Goal: Information Seeking & Learning: Compare options

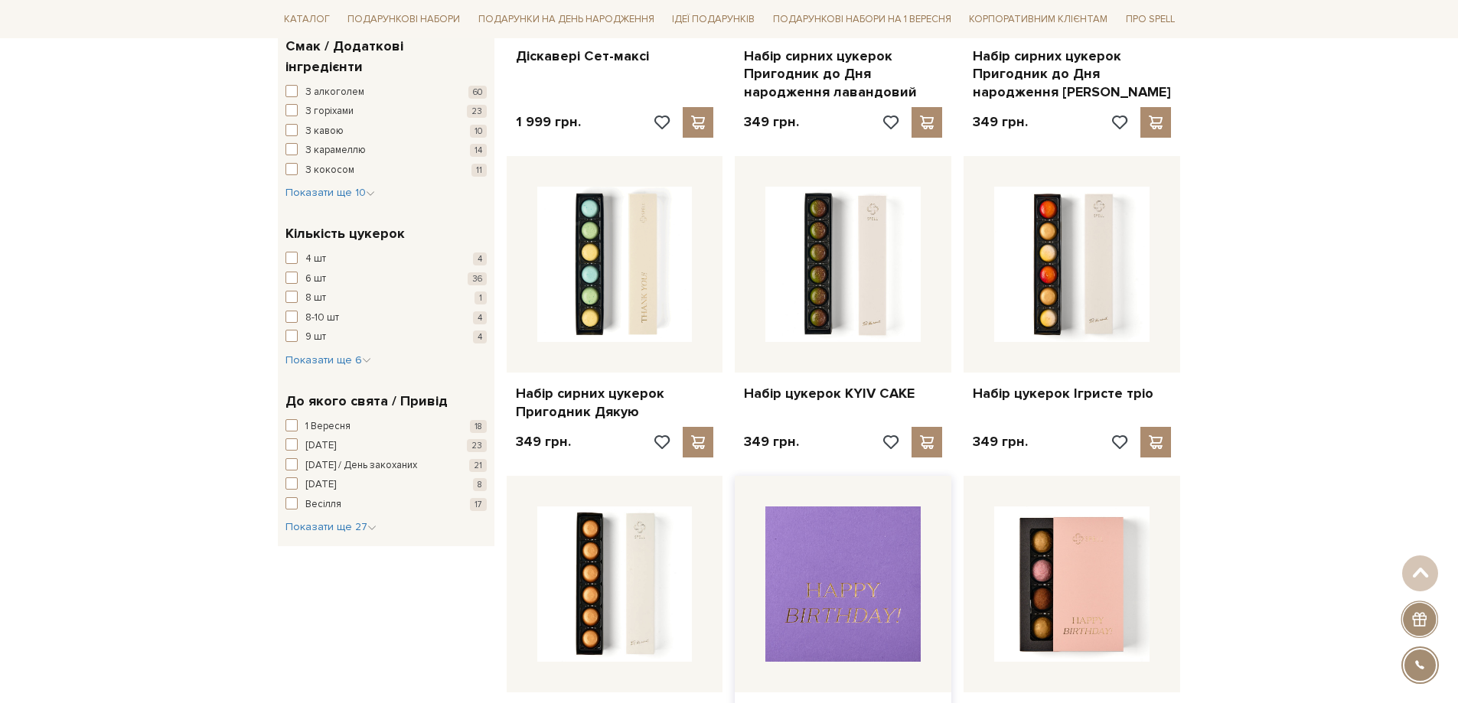
scroll to position [1260, 0]
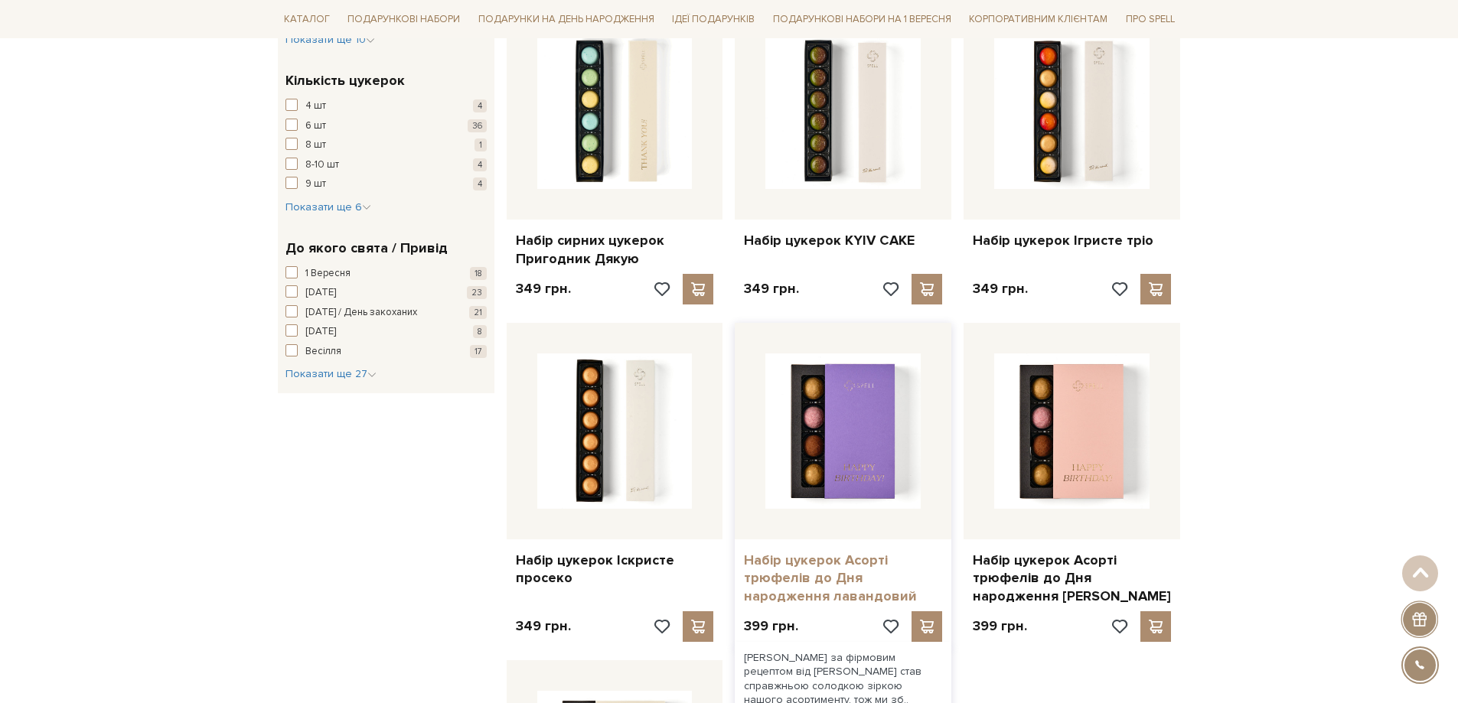
click at [843, 561] on link "Набір цукерок Асорті трюфелів до Дня народження лавандовий" at bounding box center [843, 579] width 198 height 54
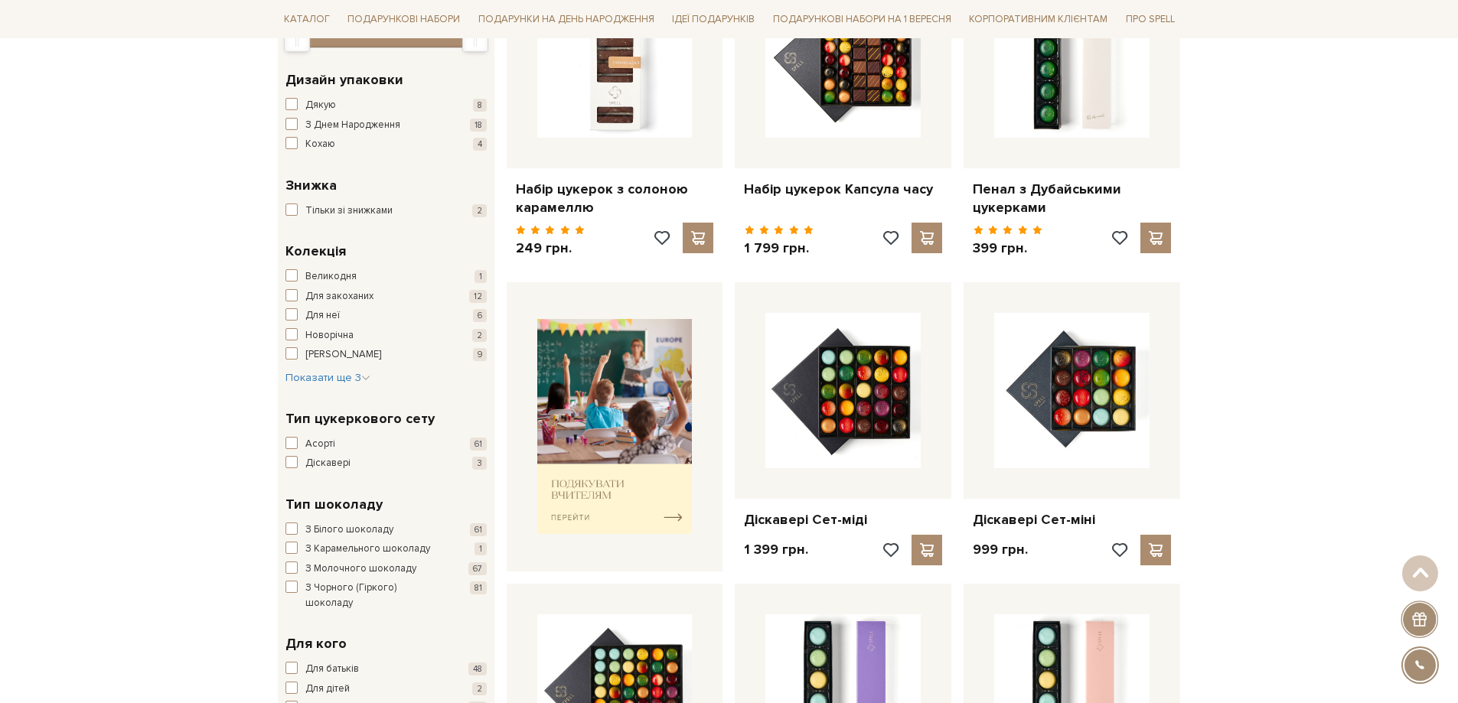
scroll to position [266, 0]
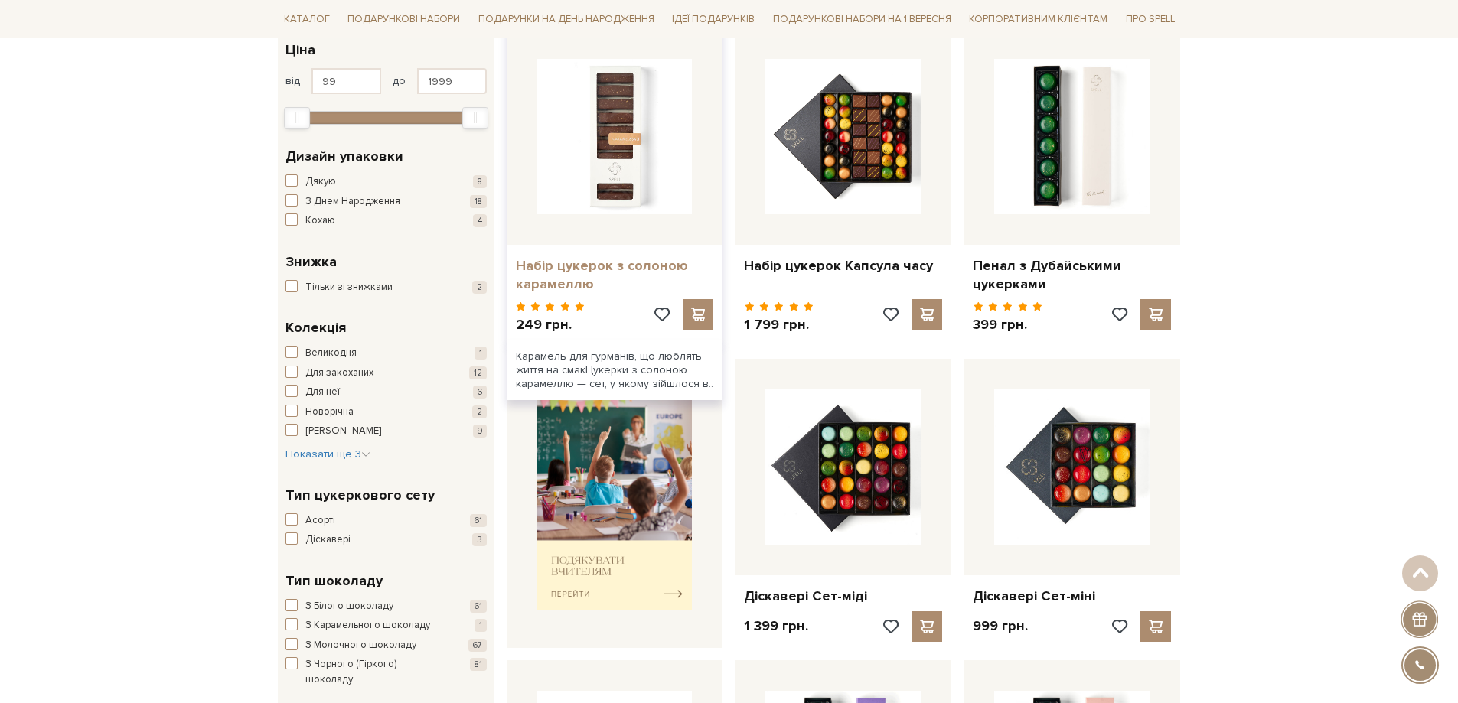
click at [598, 267] on link "Набір цукерок з солоною карамеллю" at bounding box center [615, 275] width 198 height 36
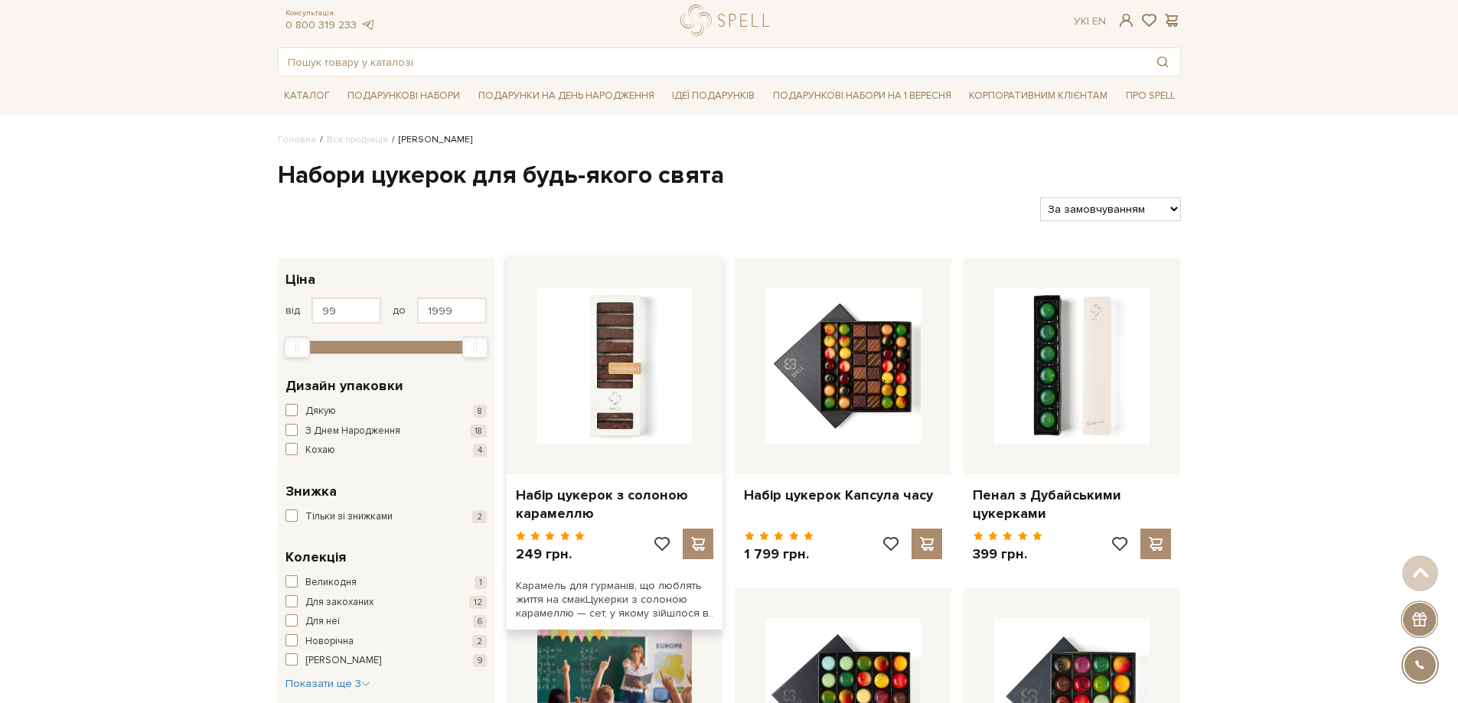
scroll to position [0, 0]
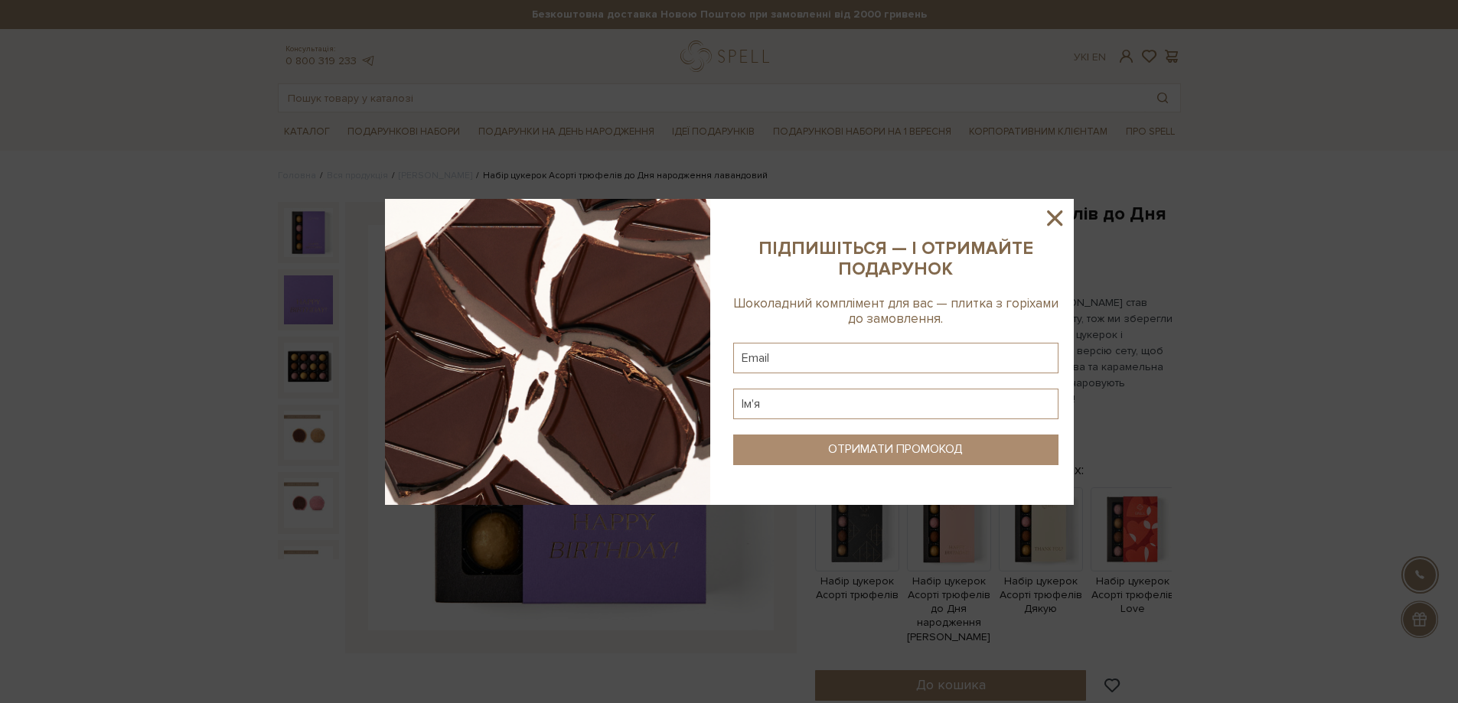
click at [1051, 219] on icon at bounding box center [1055, 218] width 26 height 26
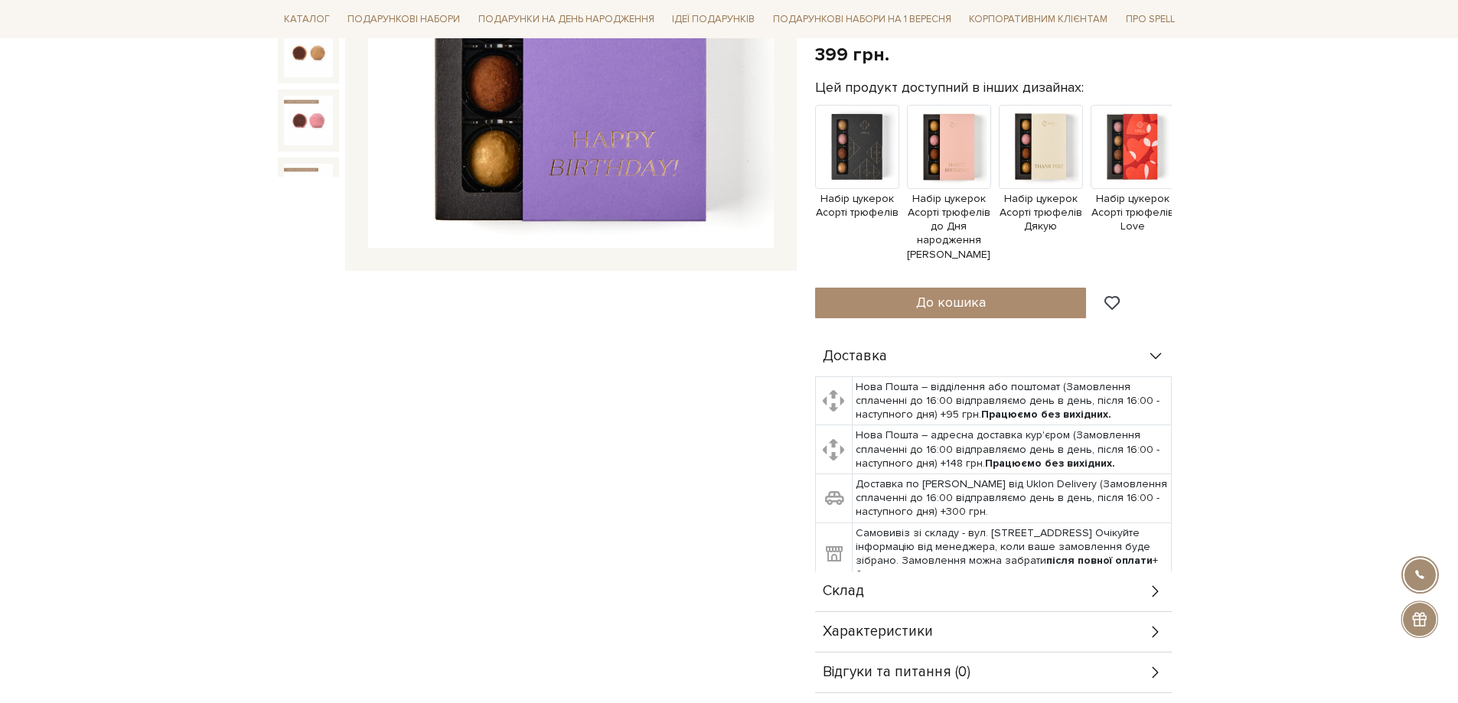
scroll to position [77, 0]
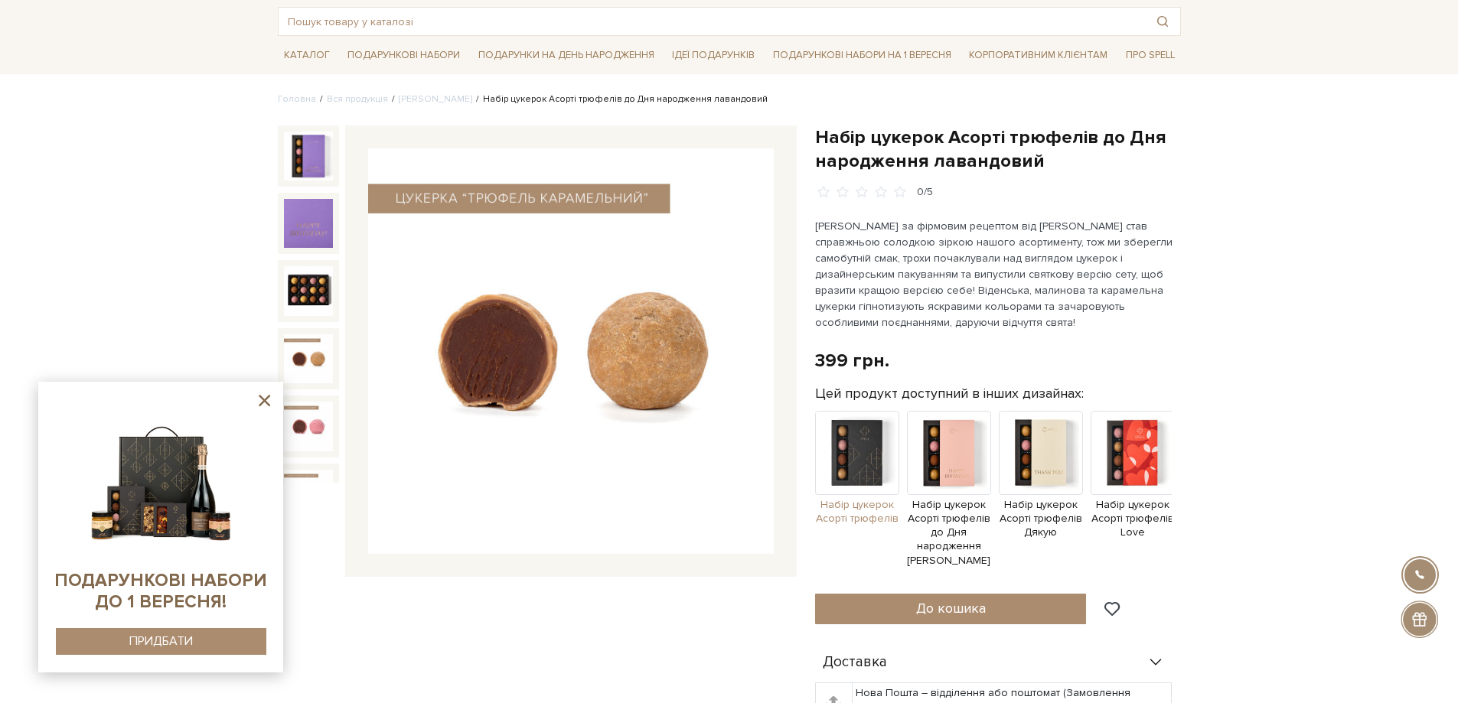
click at [861, 504] on span "Набір цукерок Асорті трюфелів" at bounding box center [857, 512] width 84 height 28
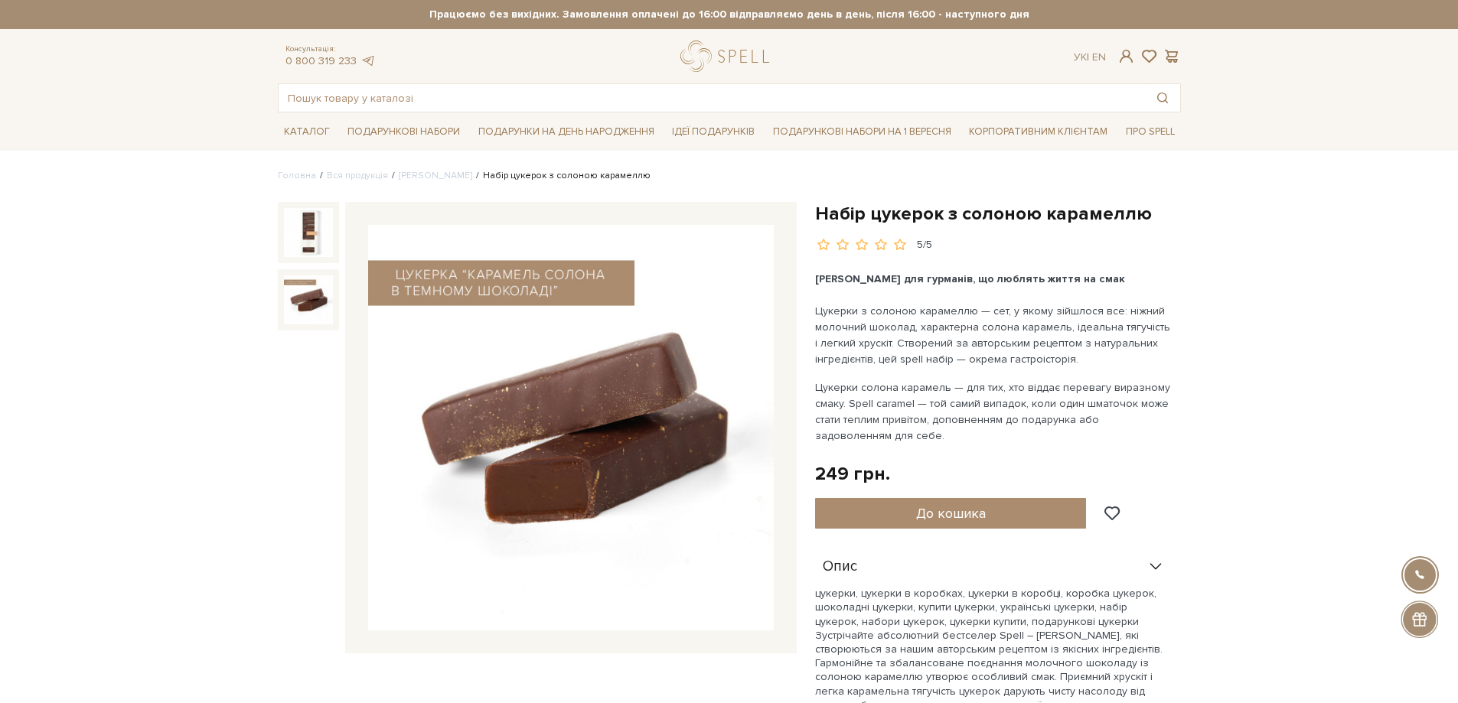
click at [303, 296] on img at bounding box center [308, 299] width 49 height 49
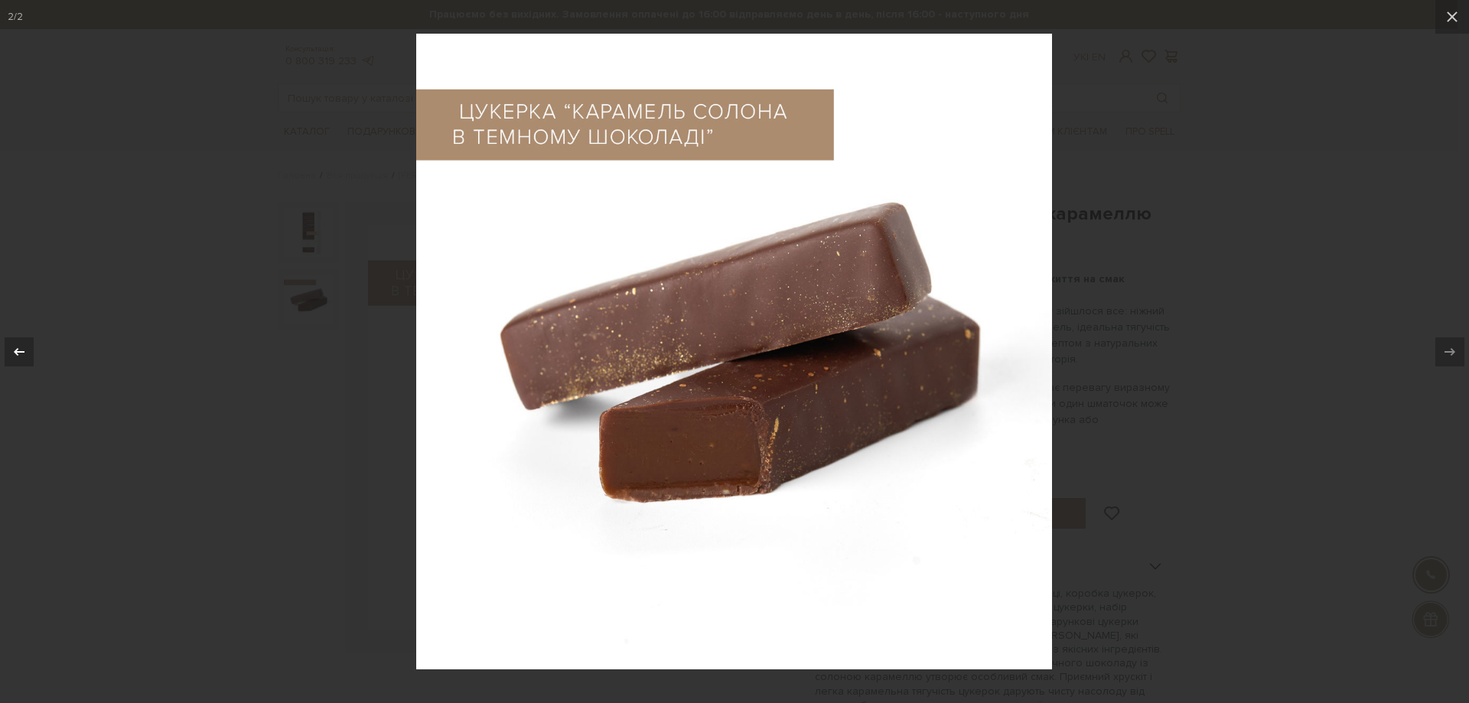
click at [16, 359] on icon at bounding box center [19, 352] width 18 height 18
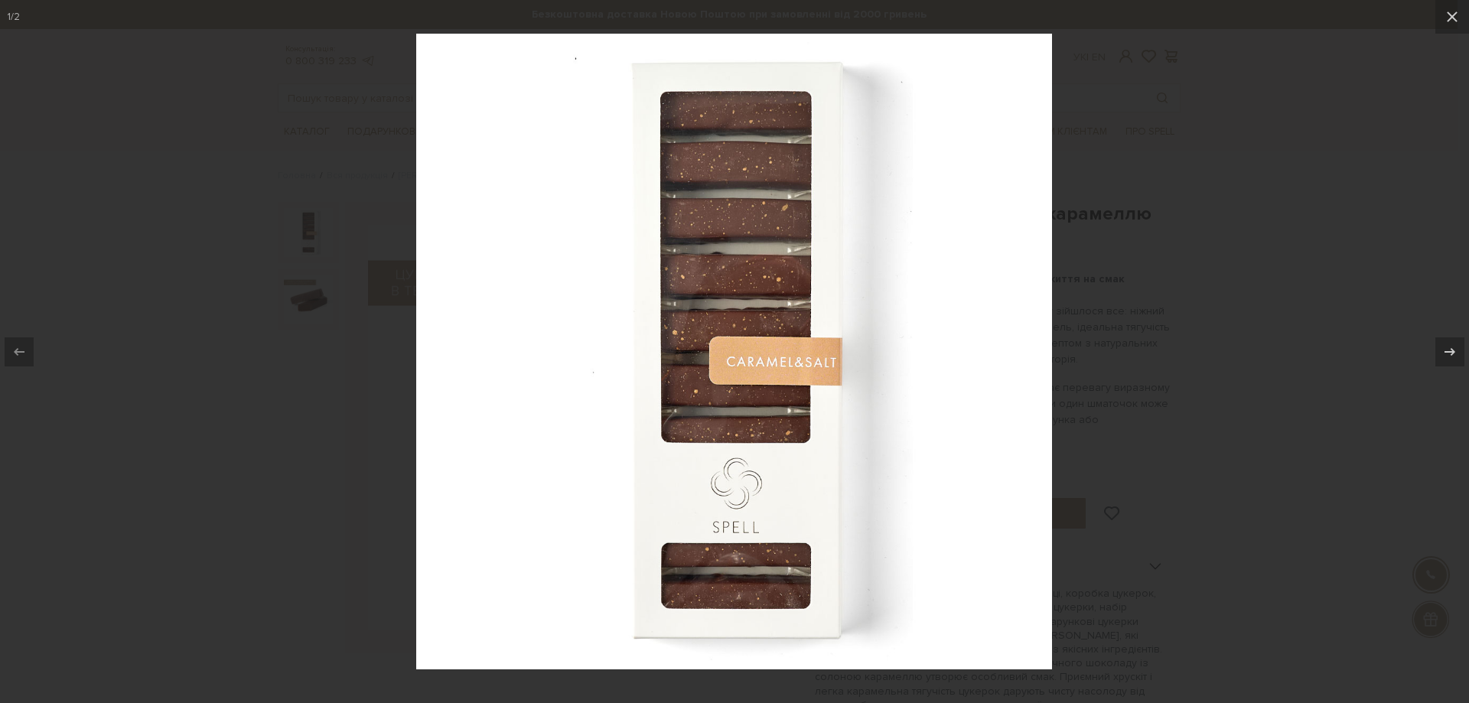
click at [153, 246] on div at bounding box center [734, 351] width 1469 height 703
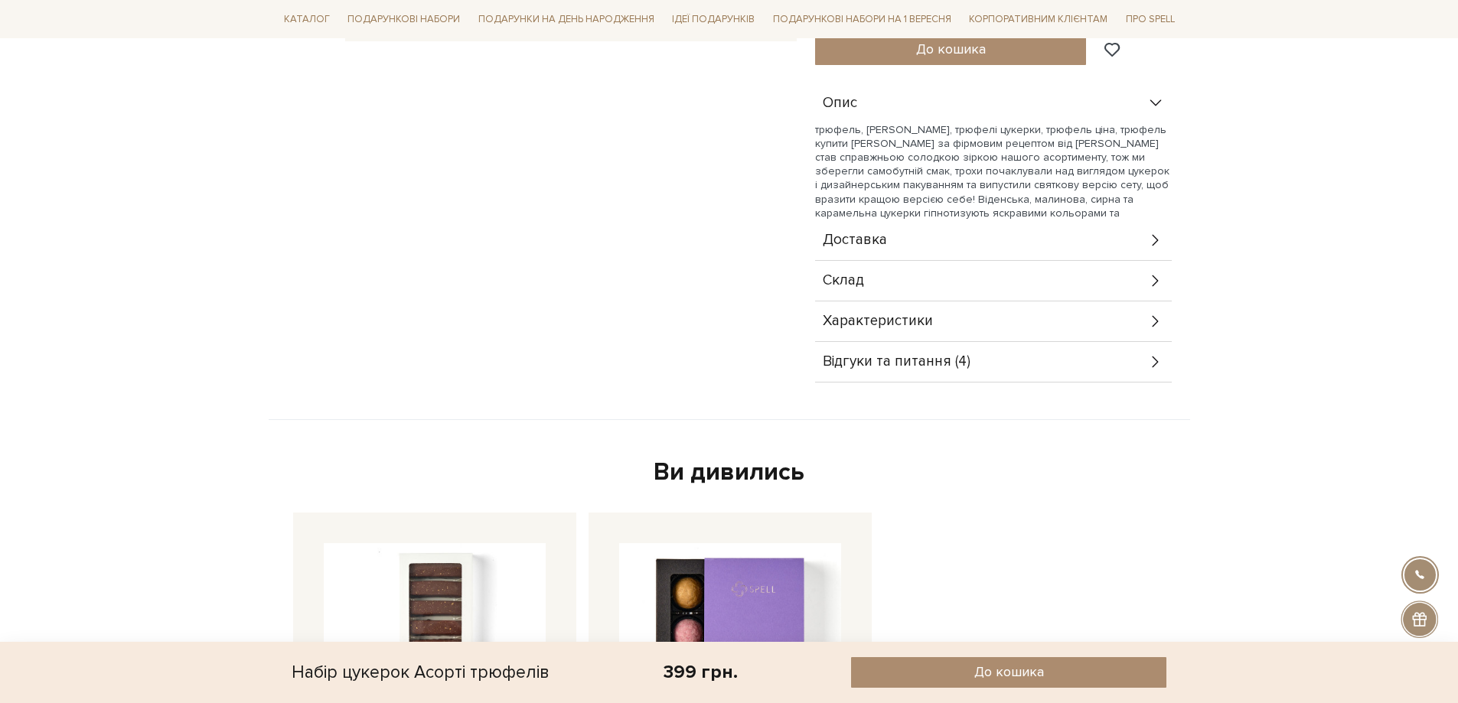
scroll to position [765, 0]
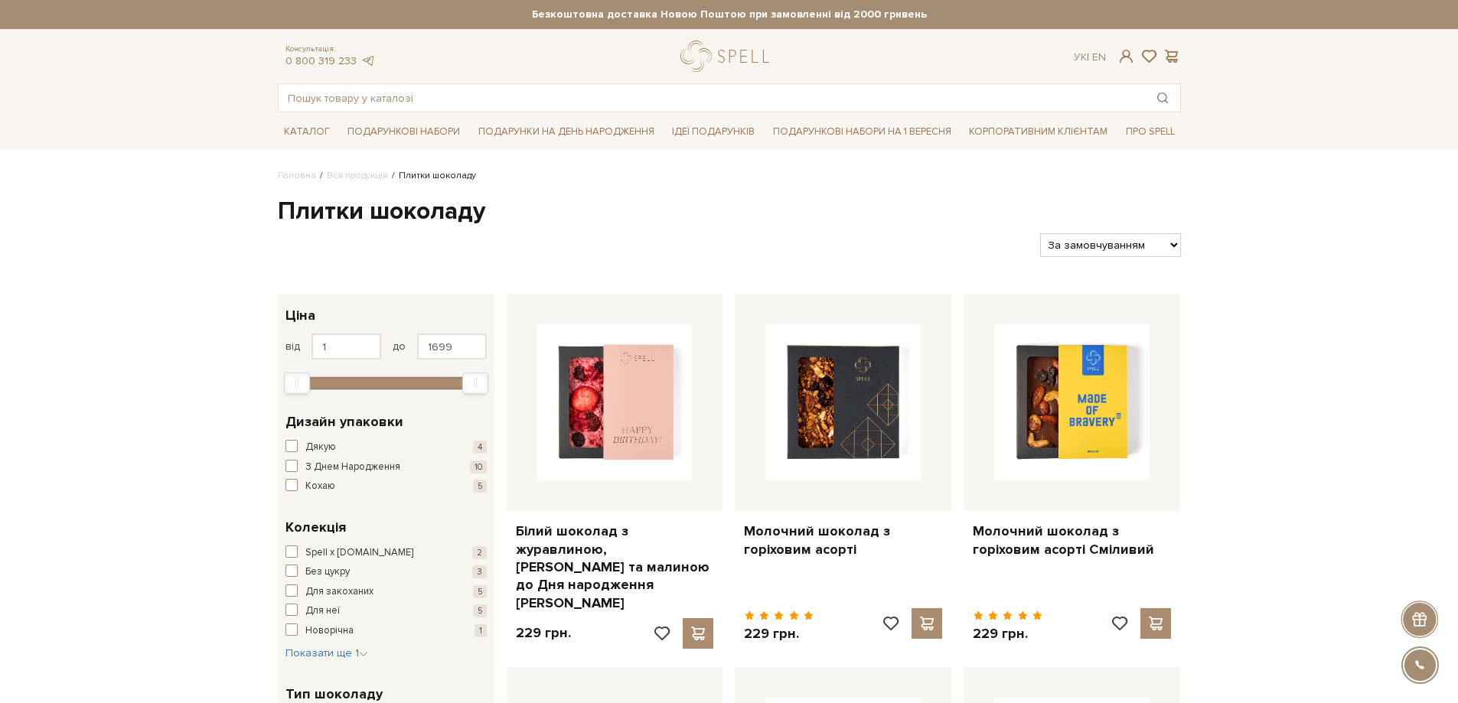
scroll to position [230, 0]
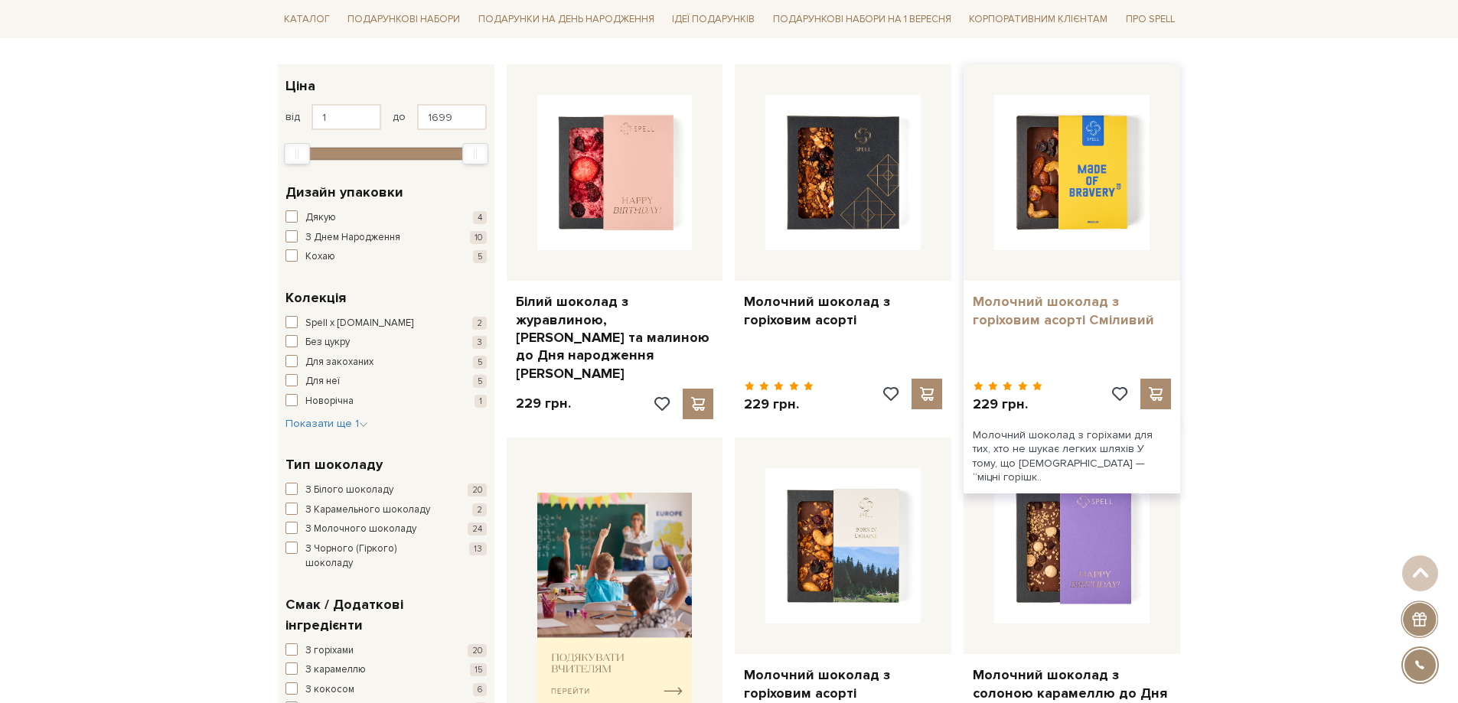
click at [1081, 306] on link "Молочний шоколад з горіховим асорті Сміливий" at bounding box center [1072, 311] width 198 height 36
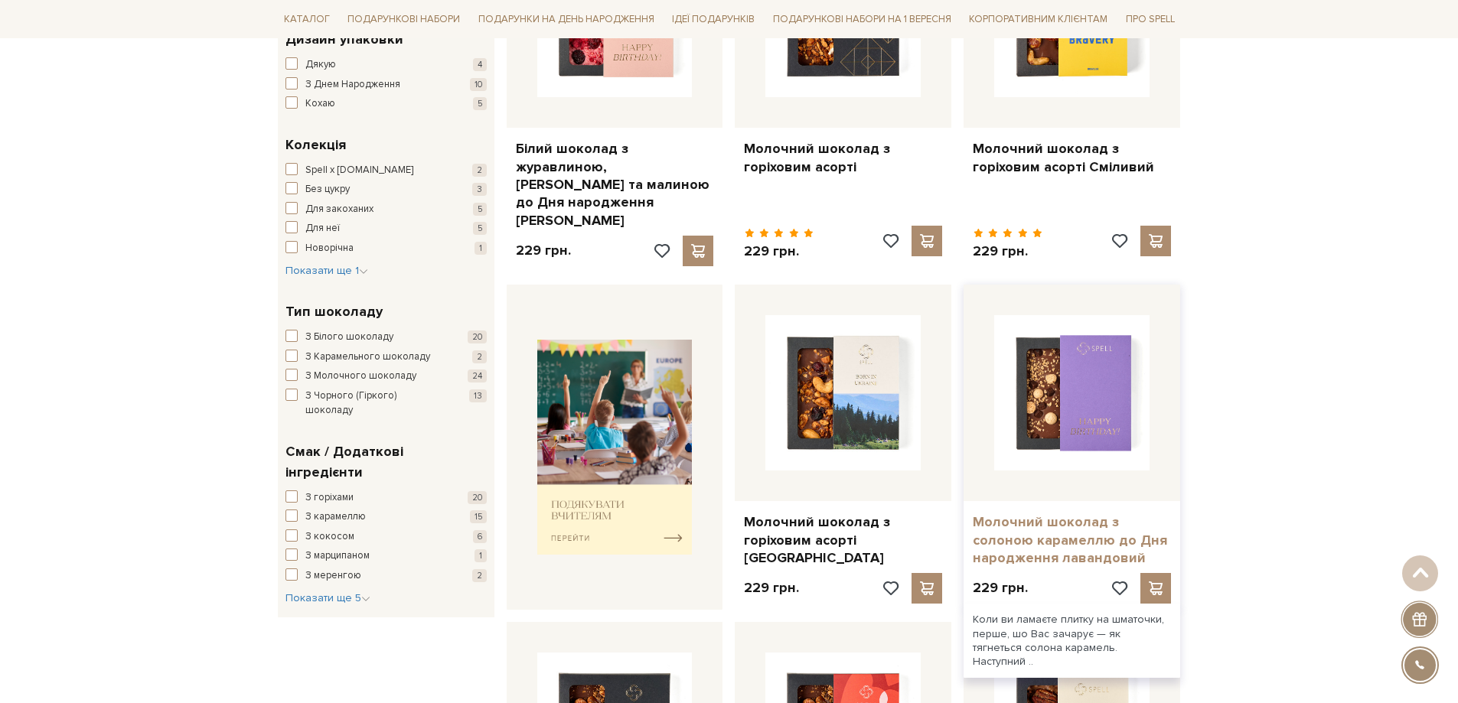
scroll to position [612, 0]
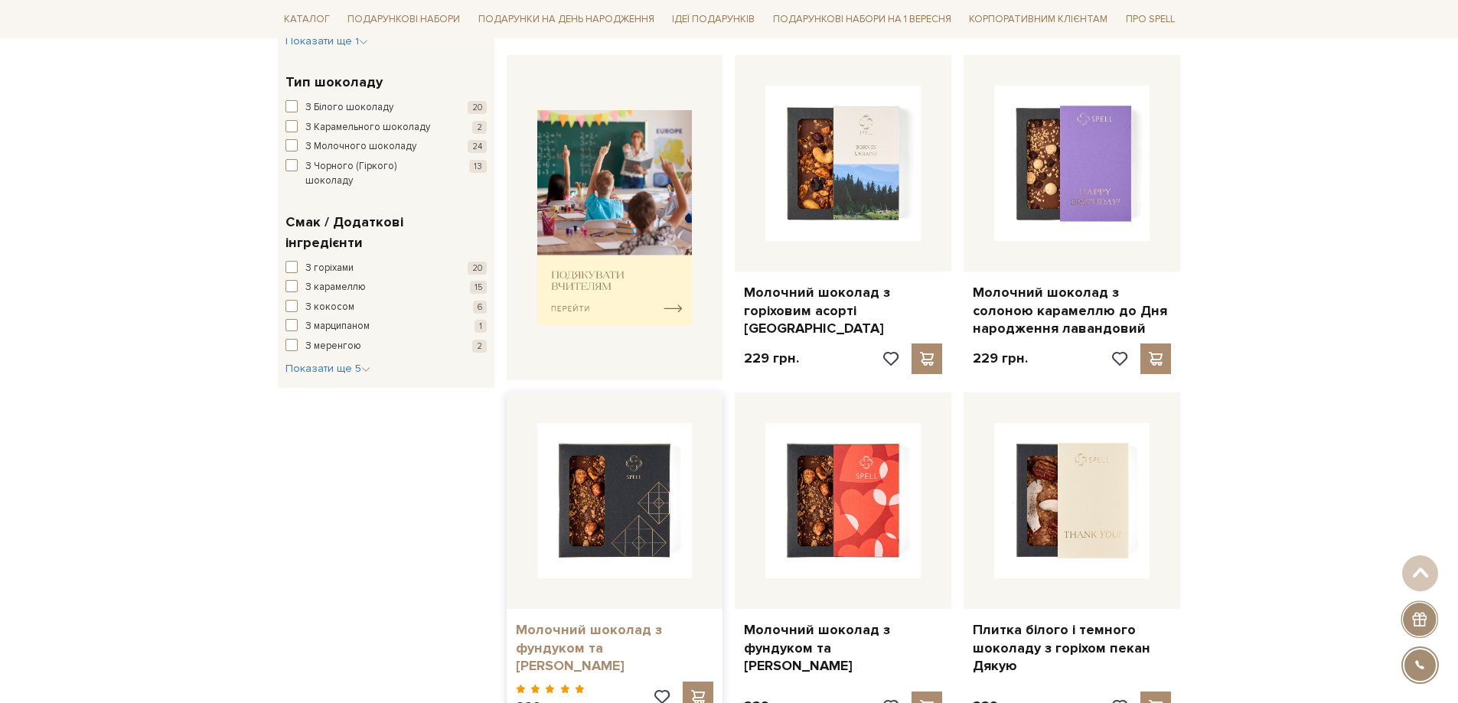
click at [576, 631] on link "Молочний шоколад з фундуком та [PERSON_NAME]" at bounding box center [615, 648] width 198 height 54
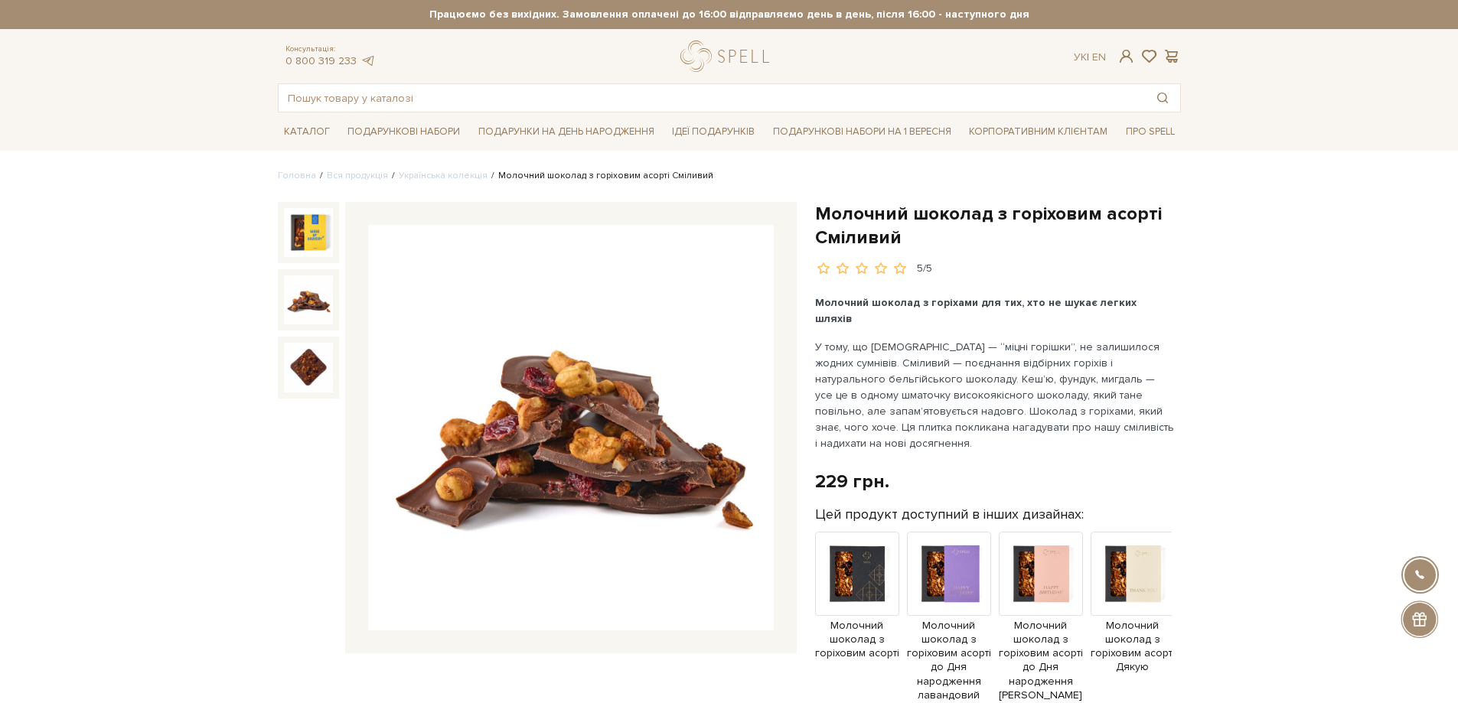
click at [314, 309] on img at bounding box center [308, 299] width 49 height 49
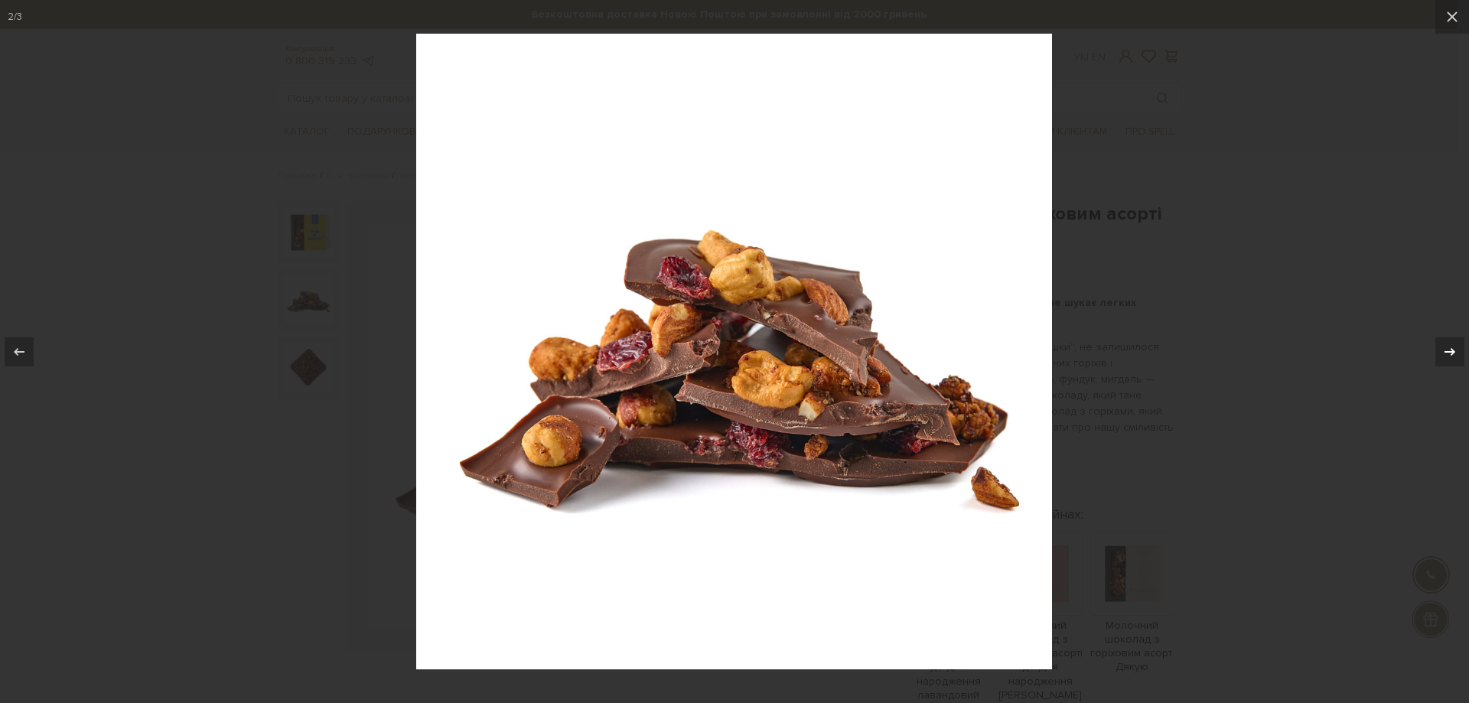
click at [1456, 347] on icon at bounding box center [1450, 352] width 18 height 18
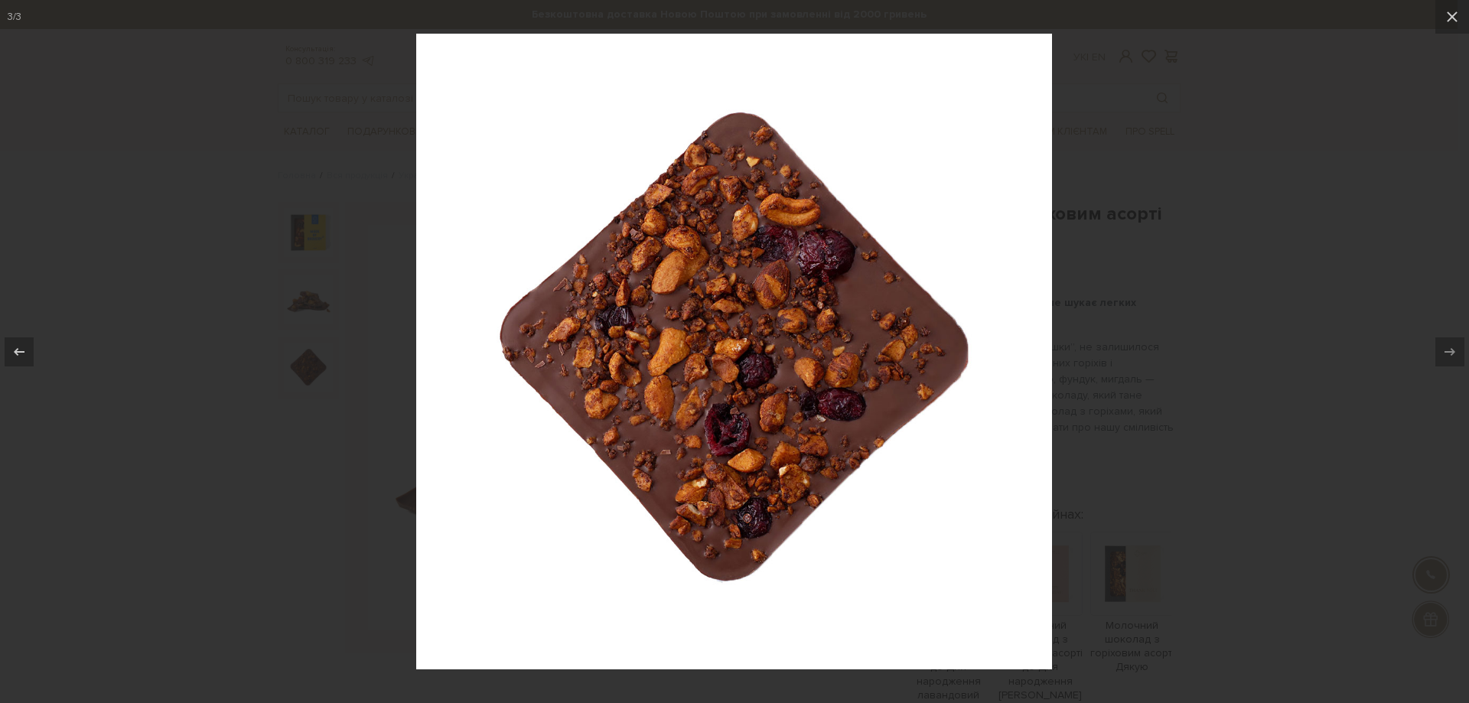
click at [1258, 149] on div at bounding box center [734, 351] width 1469 height 703
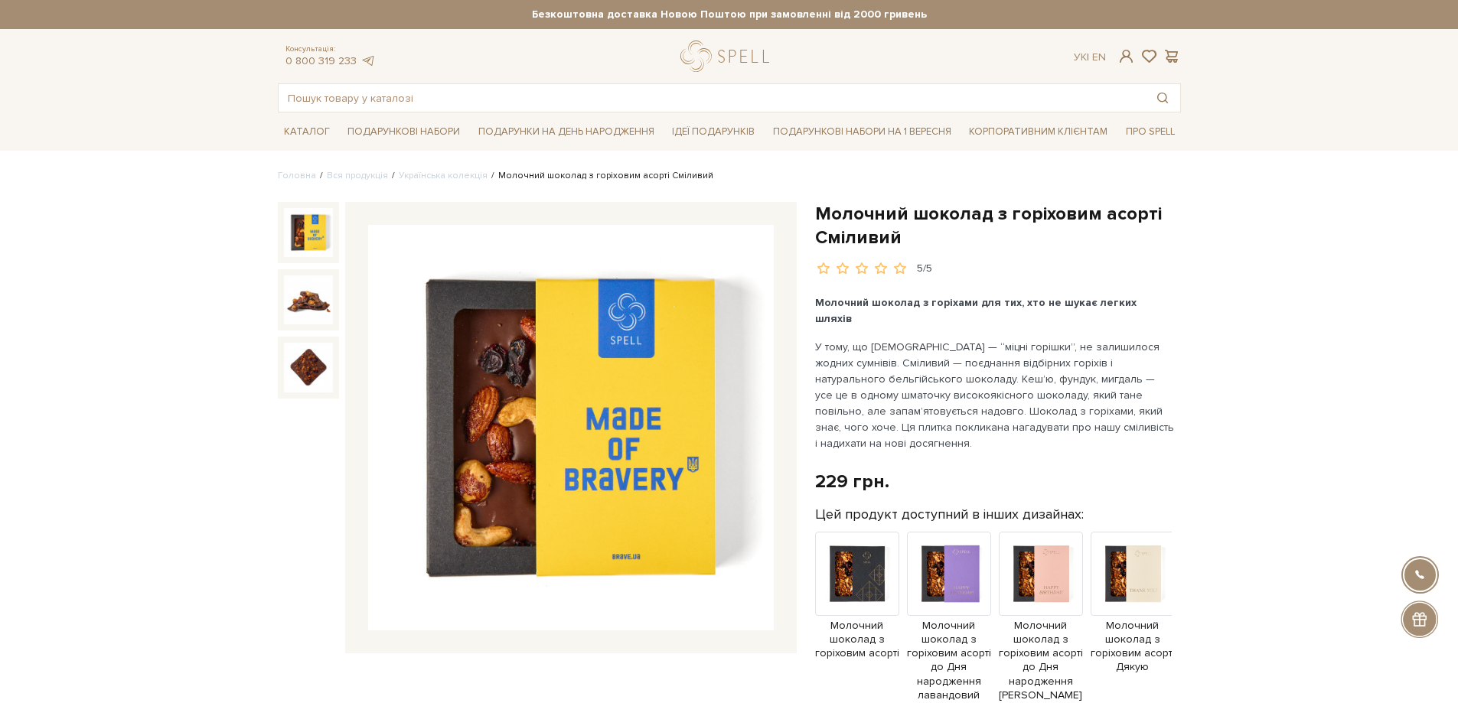
click at [304, 233] on img at bounding box center [308, 232] width 49 height 49
